Goal: Information Seeking & Learning: Learn about a topic

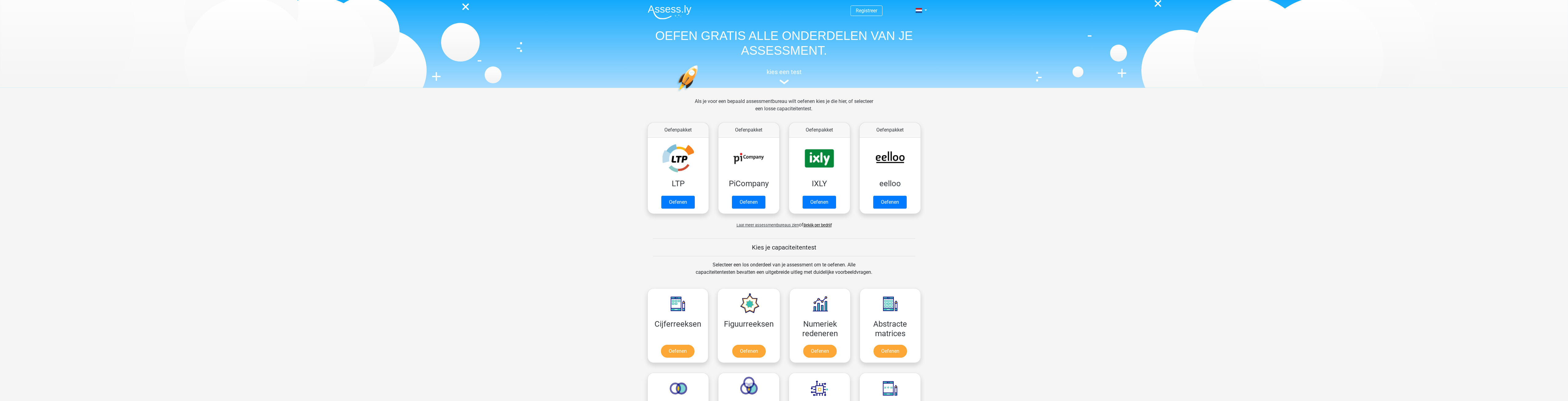
drag, startPoint x: 1010, startPoint y: 209, endPoint x: 978, endPoint y: 156, distance: 61.9
drag, startPoint x: 978, startPoint y: 156, endPoint x: 964, endPoint y: 141, distance: 20.5
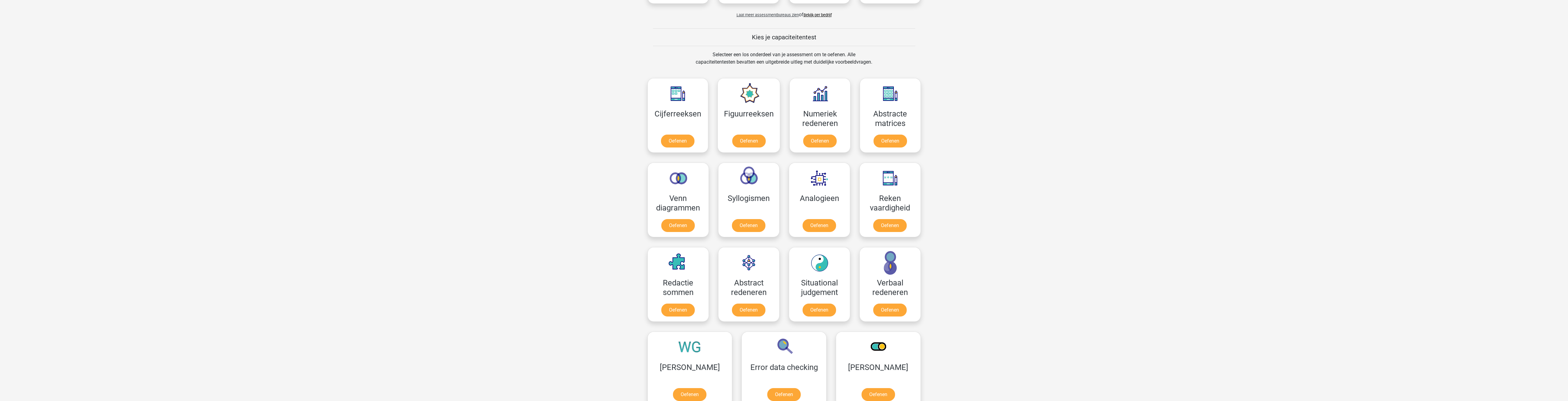
scroll to position [215, 0]
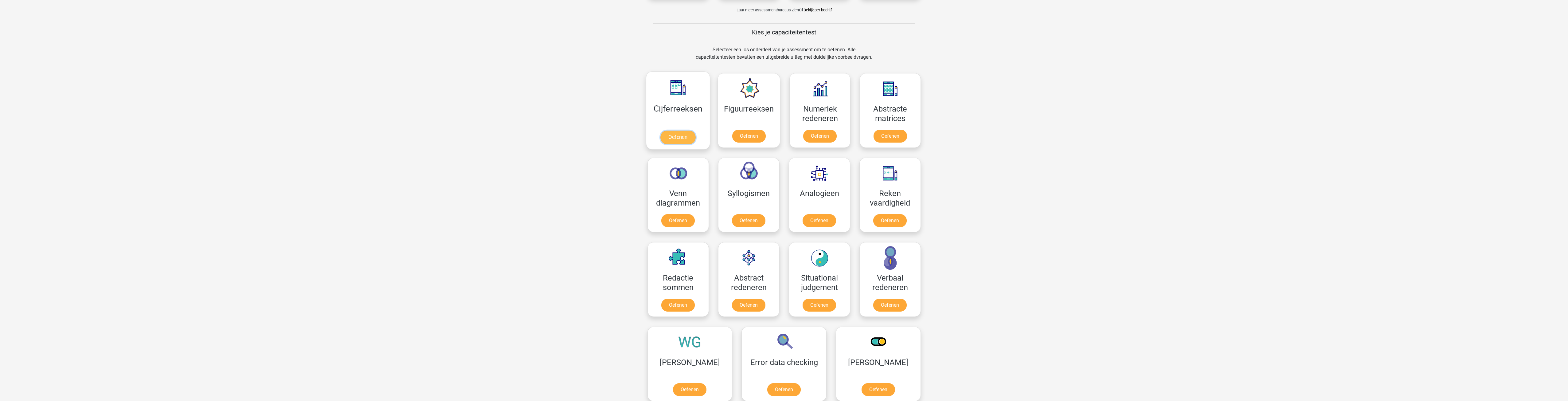
click at [670, 130] on link "Oefenen" at bounding box center [678, 137] width 35 height 13
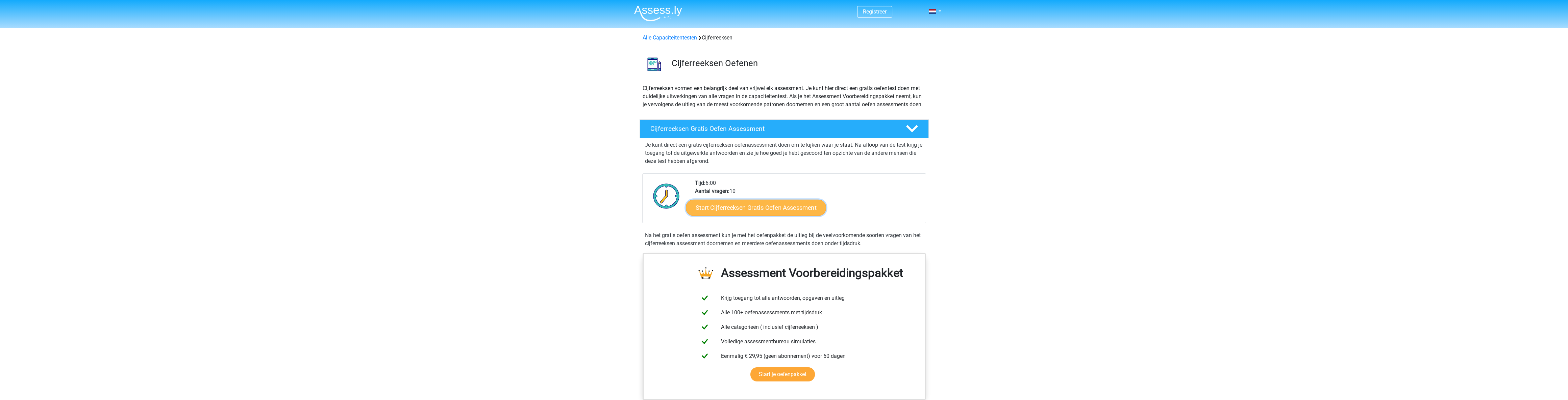
click at [771, 215] on link "Start Cijferreeksen Gratis Oefen Assessment" at bounding box center [755, 207] width 140 height 16
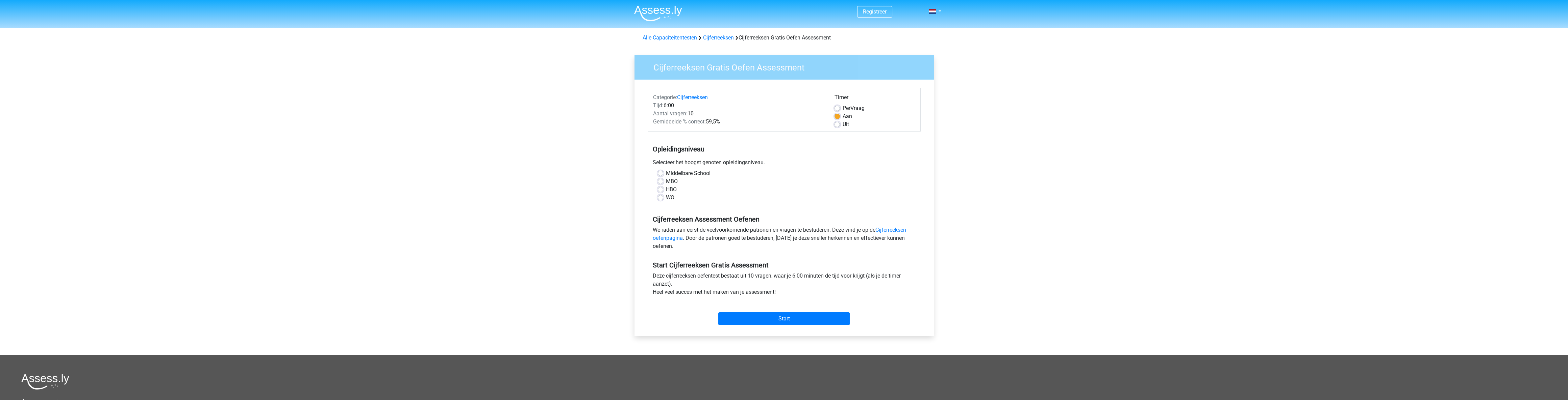
click at [684, 171] on label "Middelbare School" at bounding box center [688, 173] width 45 height 8
click at [663, 171] on input "Middelbare School" at bounding box center [660, 173] width 5 height 7
radio input "true"
click at [780, 314] on input "Start" at bounding box center [784, 318] width 131 height 13
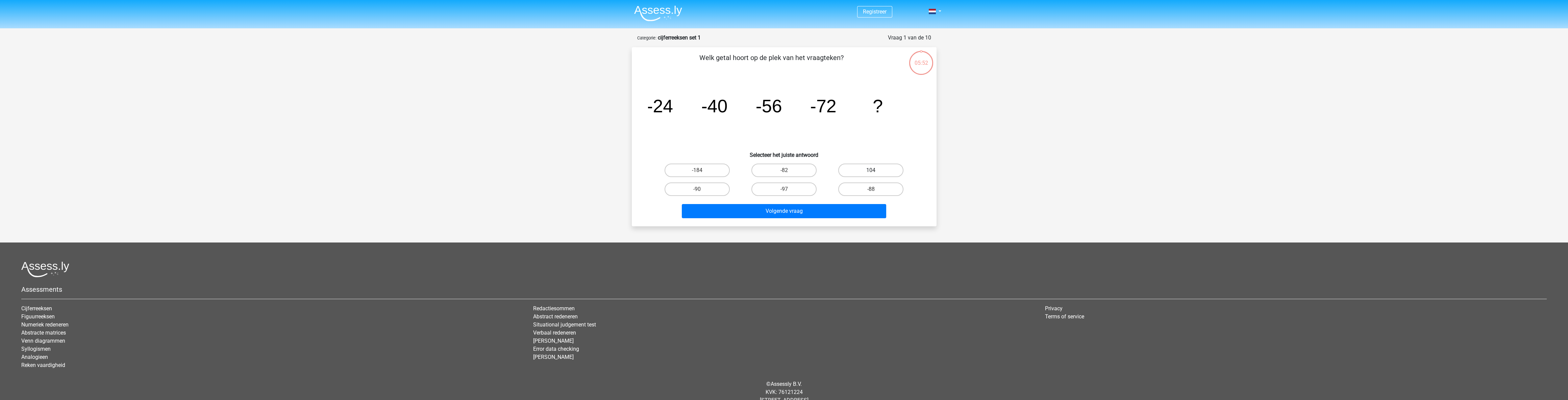
click at [861, 169] on label "104" at bounding box center [870, 171] width 65 height 13
click at [871, 171] on input "104" at bounding box center [873, 173] width 5 height 5
radio input "true"
click at [791, 214] on button "Volgende vraag" at bounding box center [783, 211] width 204 height 14
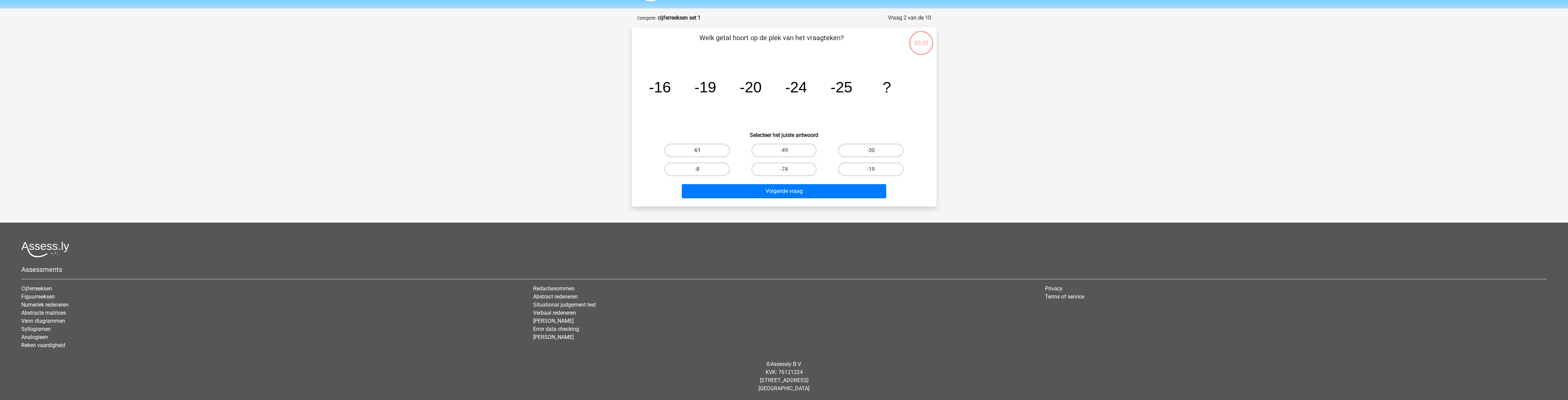
click at [707, 153] on label "-61" at bounding box center [697, 151] width 65 height 13
click at [702, 153] on input "-61" at bounding box center [699, 153] width 5 height 5
radio input "true"
click at [864, 167] on label "-19" at bounding box center [870, 169] width 65 height 13
click at [871, 169] on input "-19" at bounding box center [873, 171] width 5 height 5
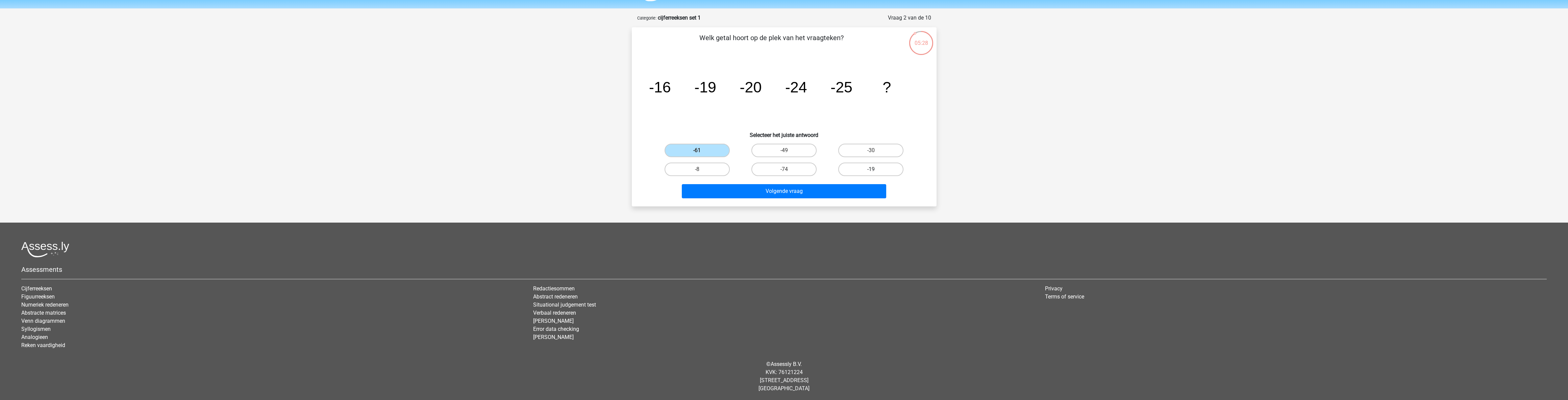
radio input "true"
click at [860, 151] on label "-30" at bounding box center [870, 151] width 65 height 13
click at [871, 151] on input "-30" at bounding box center [873, 153] width 5 height 5
radio input "true"
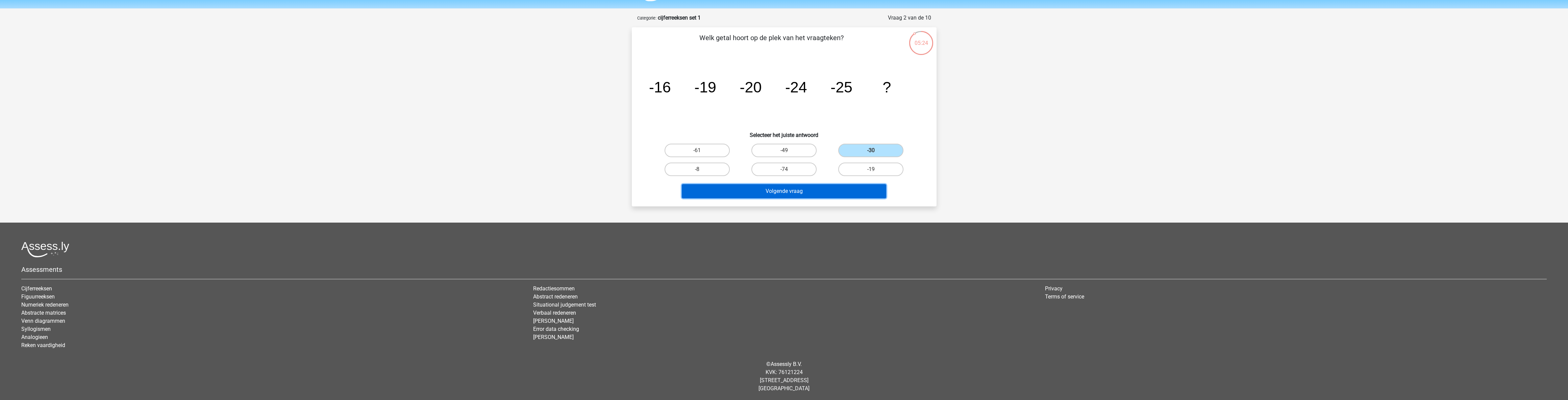
click at [777, 190] on button "Volgende vraag" at bounding box center [783, 191] width 204 height 14
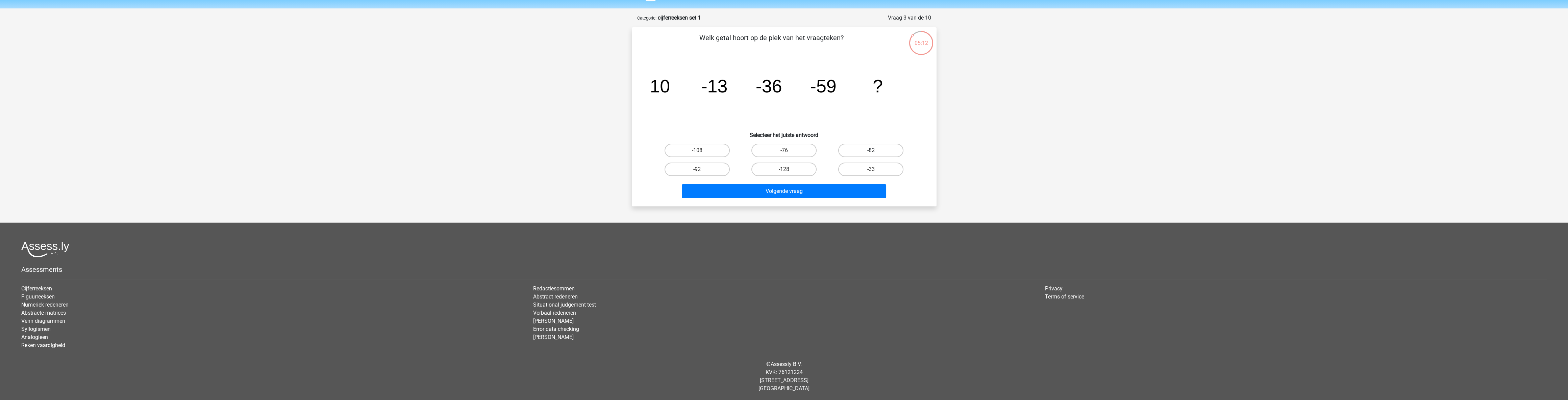
click at [860, 153] on label "-82" at bounding box center [870, 151] width 65 height 13
click at [871, 153] on input "-82" at bounding box center [873, 153] width 5 height 5
radio input "true"
click at [812, 189] on button "Volgende vraag" at bounding box center [783, 191] width 204 height 14
click at [704, 152] on label "141/4" at bounding box center [697, 151] width 65 height 13
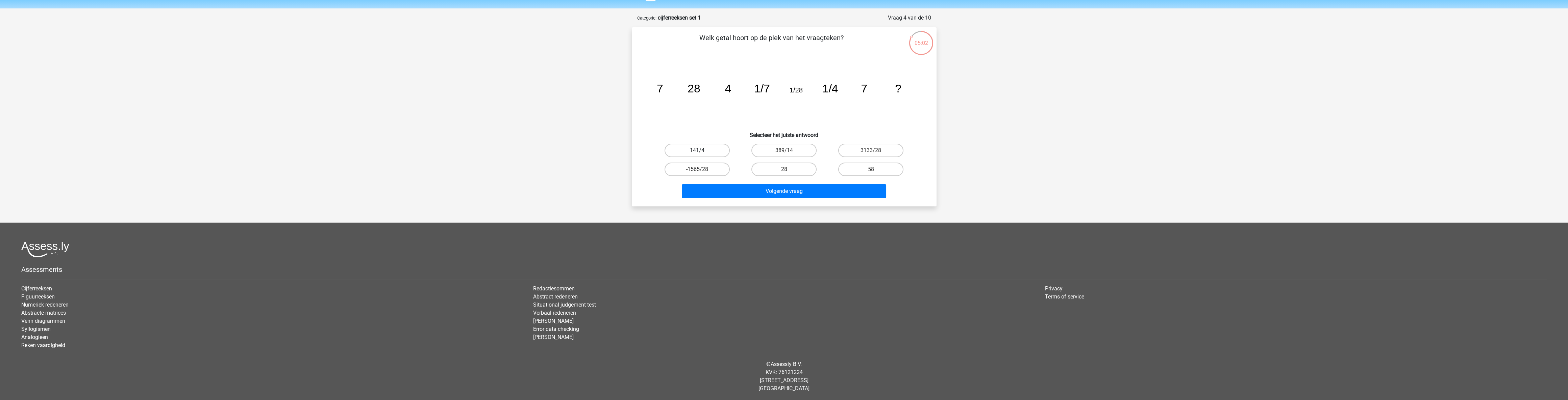
click at [702, 152] on input "141/4" at bounding box center [699, 153] width 5 height 5
radio input "true"
click at [757, 190] on button "Volgende vraag" at bounding box center [783, 191] width 204 height 14
click at [718, 171] on label "-42" at bounding box center [697, 169] width 65 height 13
click at [702, 171] on input "-42" at bounding box center [699, 171] width 5 height 5
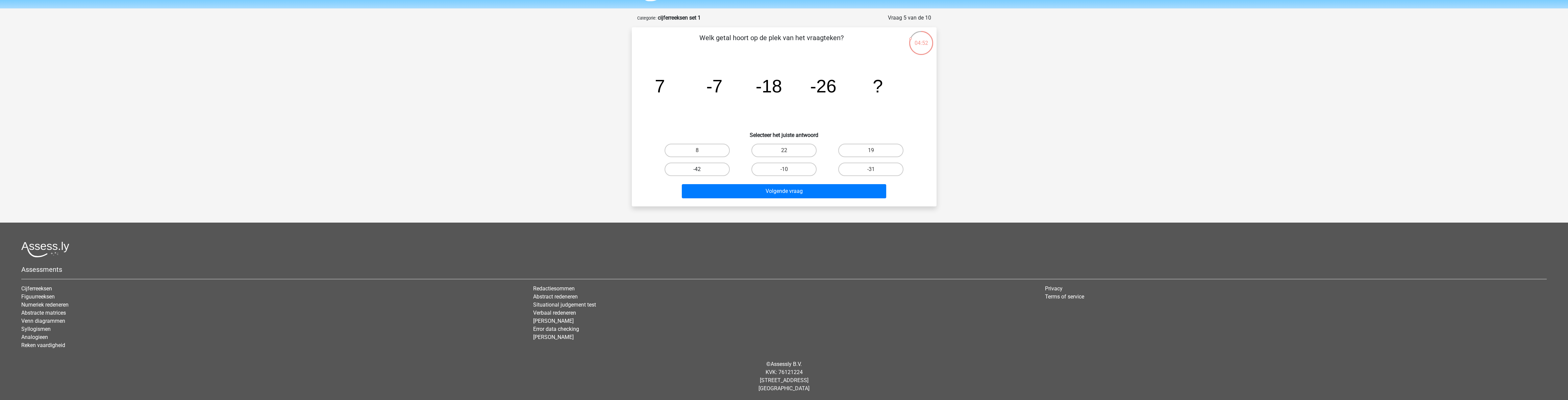
radio input "true"
click at [781, 189] on button "Volgende vraag" at bounding box center [783, 191] width 204 height 14
click at [854, 166] on label "-512/627" at bounding box center [870, 169] width 65 height 13
click at [871, 169] on input "-512/627" at bounding box center [873, 171] width 5 height 5
radio input "true"
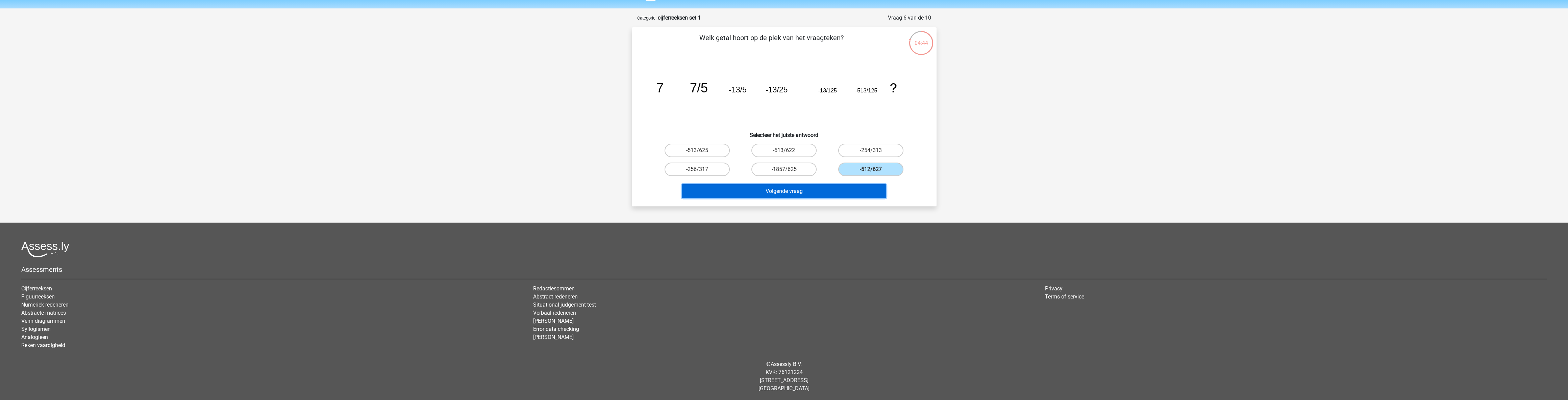
click at [801, 189] on button "Volgende vraag" at bounding box center [783, 191] width 204 height 14
click at [846, 169] on label "-7/5" at bounding box center [870, 169] width 65 height 13
click at [871, 169] on input "-7/5" at bounding box center [873, 171] width 5 height 5
radio input "true"
click at [800, 192] on button "Volgende vraag" at bounding box center [783, 191] width 204 height 14
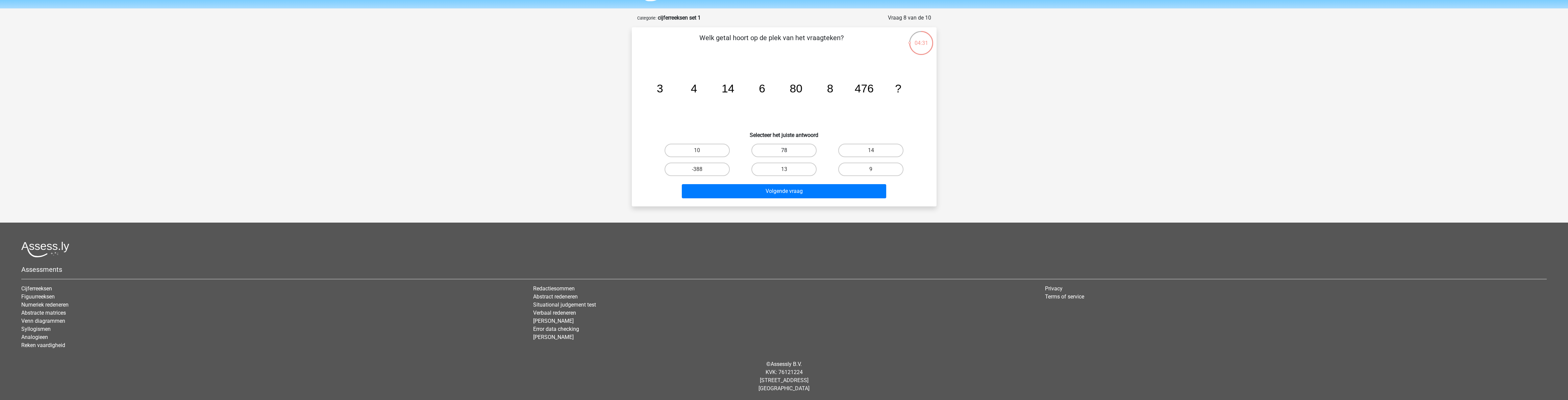
click at [779, 152] on label "78" at bounding box center [783, 151] width 65 height 13
click at [784, 152] on input "78" at bounding box center [786, 153] width 5 height 5
radio input "true"
click at [781, 188] on button "Volgende vraag" at bounding box center [783, 191] width 204 height 14
click at [706, 169] on label "485" at bounding box center [697, 169] width 65 height 13
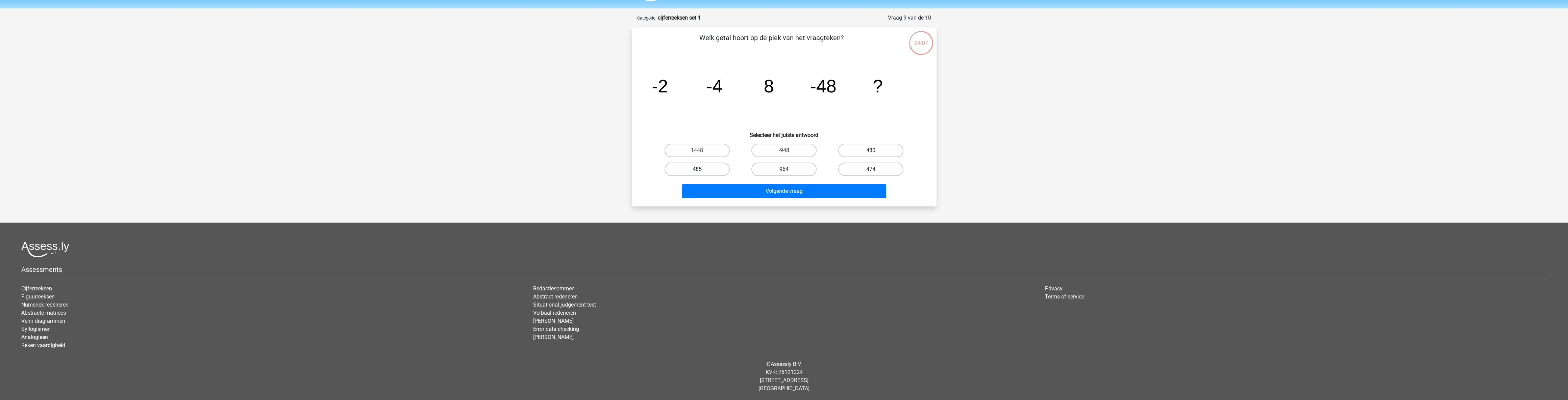
click at [702, 169] on input "485" at bounding box center [699, 171] width 5 height 5
radio input "true"
click at [870, 145] on label "480" at bounding box center [870, 151] width 65 height 13
click at [871, 151] on input "480" at bounding box center [873, 153] width 5 height 5
radio input "true"
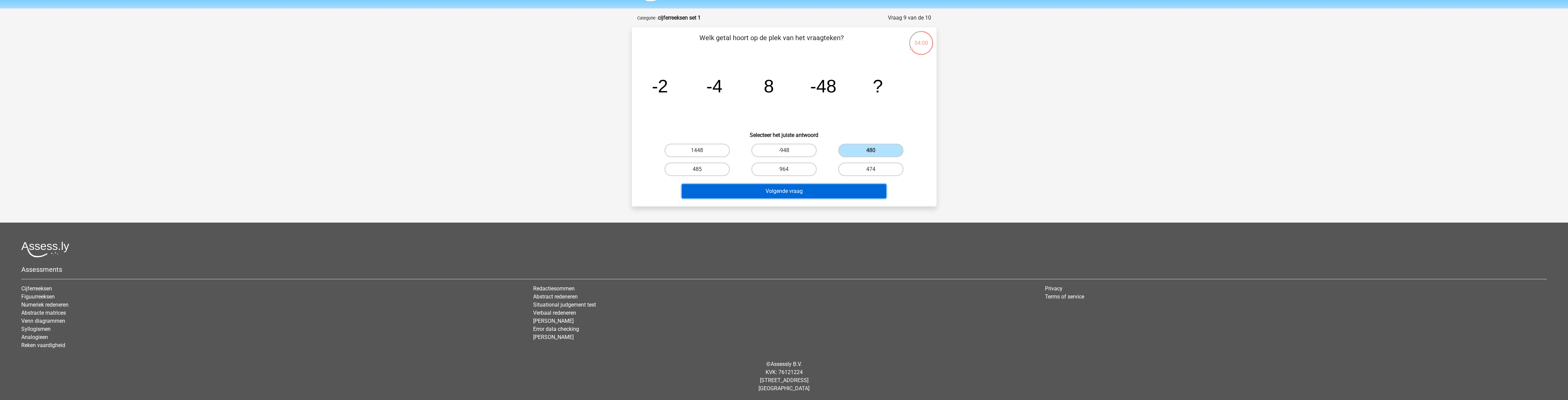
click at [784, 191] on button "Volgende vraag" at bounding box center [783, 191] width 204 height 14
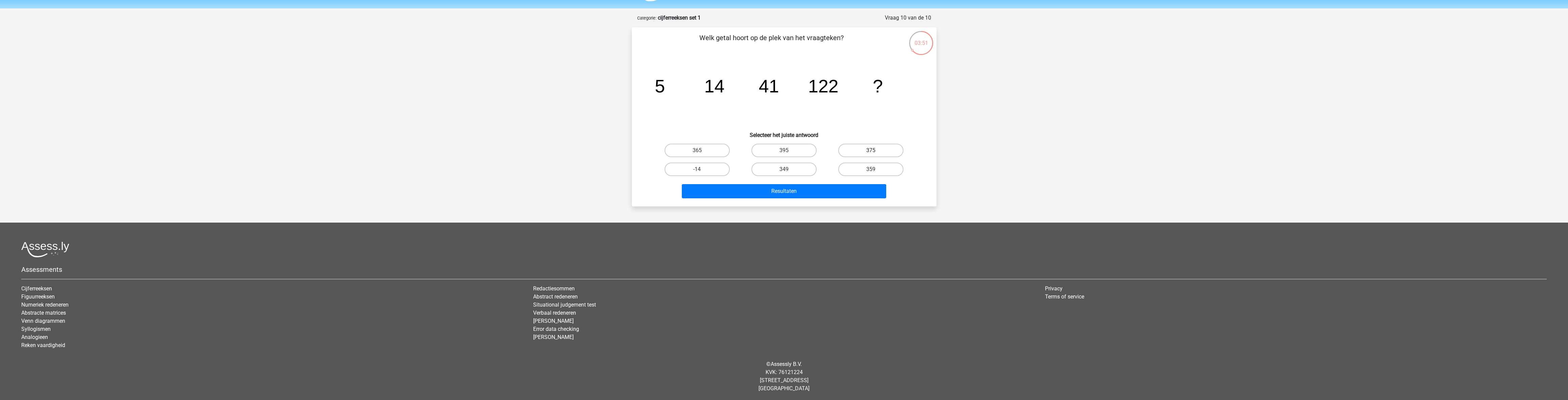
click at [858, 153] on label "375" at bounding box center [870, 151] width 65 height 13
click at [871, 153] on input "375" at bounding box center [873, 153] width 5 height 5
radio input "true"
click at [787, 187] on button "Resultaten" at bounding box center [783, 191] width 204 height 14
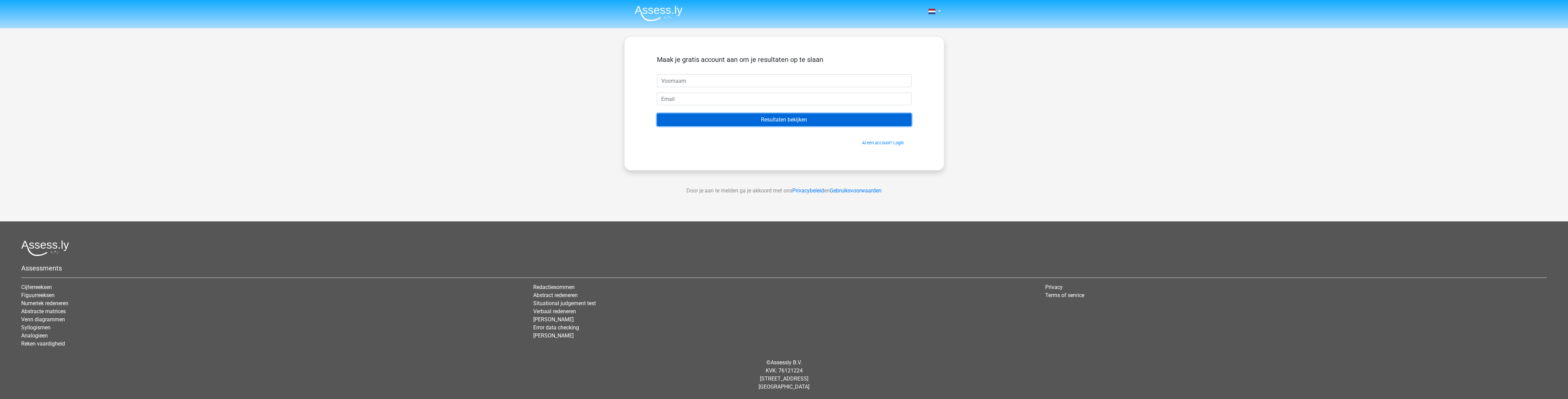
click at [796, 120] on input "Resultaten bekijken" at bounding box center [784, 119] width 254 height 13
click at [704, 81] on input "text" at bounding box center [784, 81] width 254 height 13
